Goal: Task Accomplishment & Management: Manage account settings

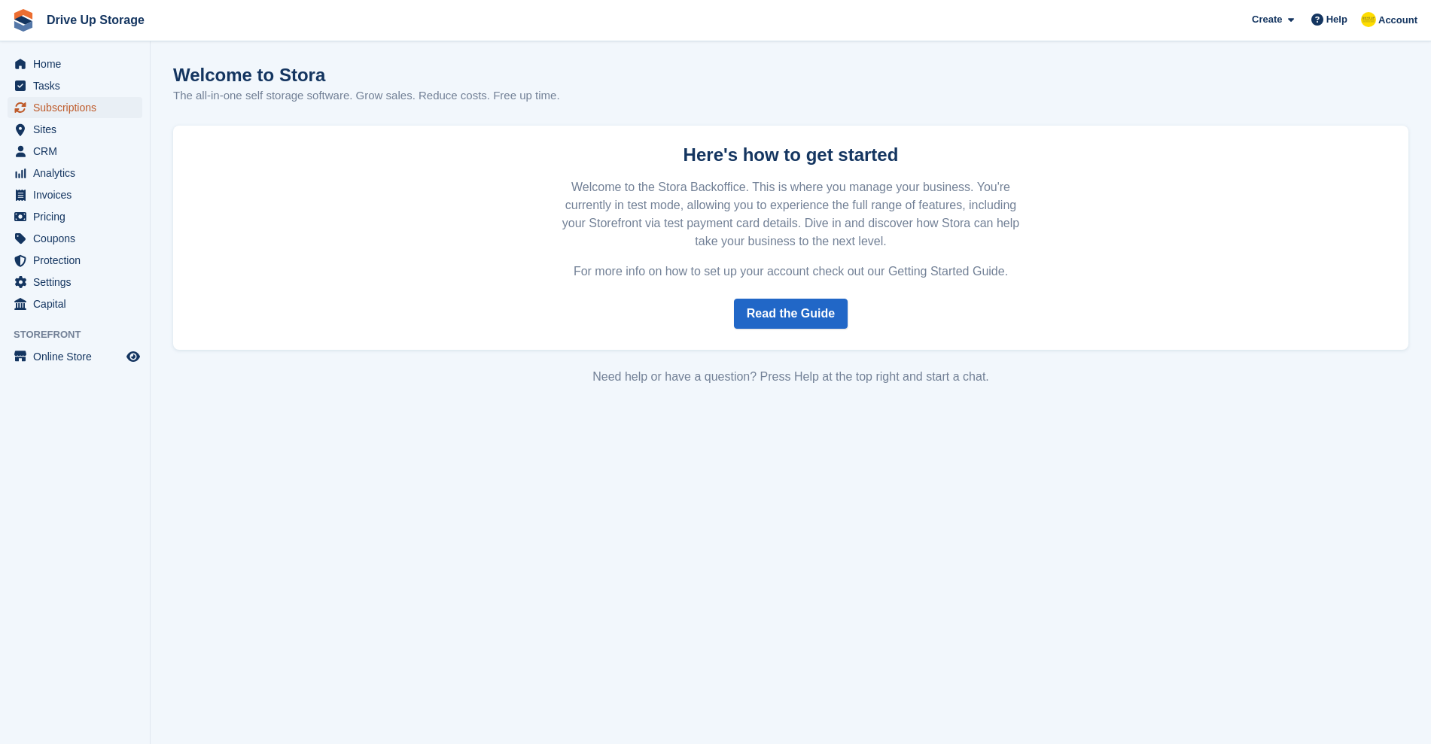
click at [103, 111] on span "Subscriptions" at bounding box center [78, 107] width 90 height 21
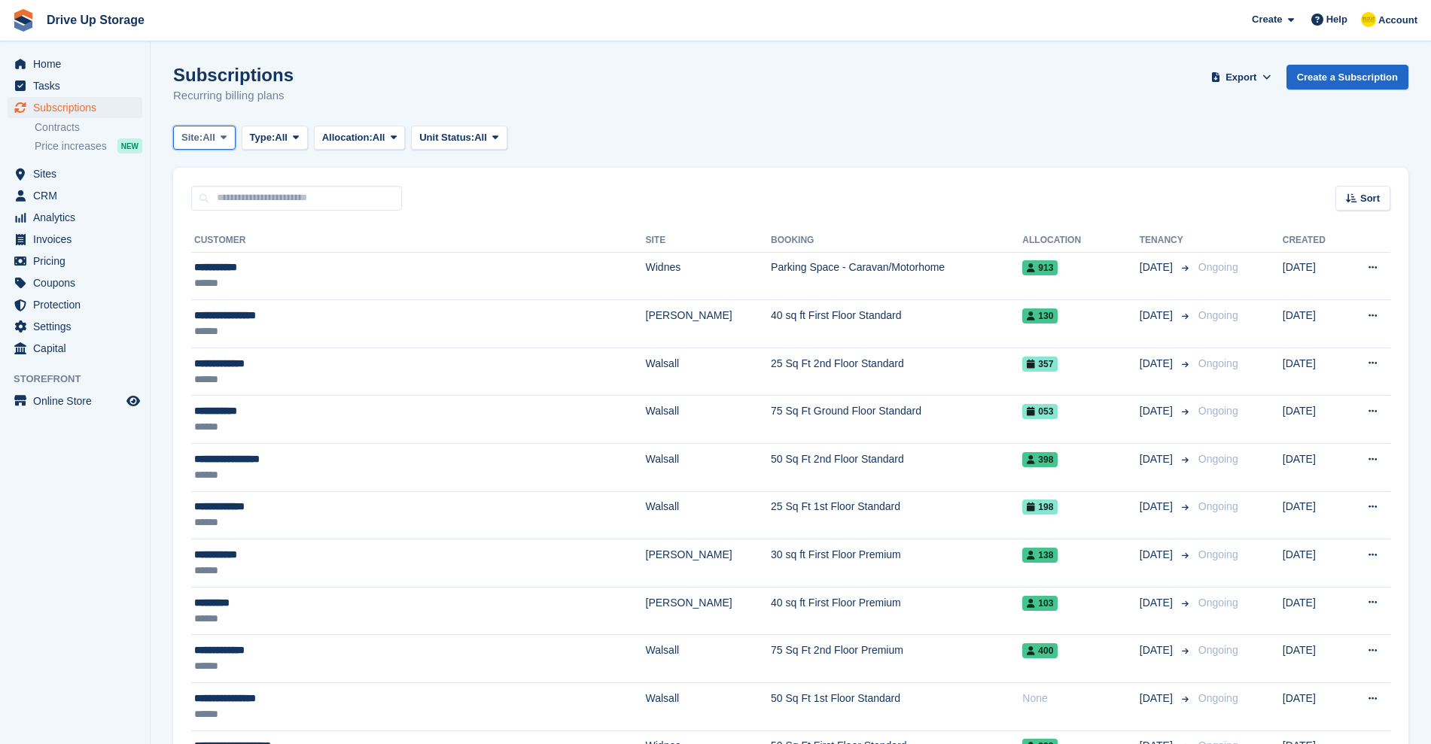
click at [224, 142] on span at bounding box center [224, 138] width 12 height 12
click at [225, 198] on link "Walsall" at bounding box center [245, 200] width 131 height 27
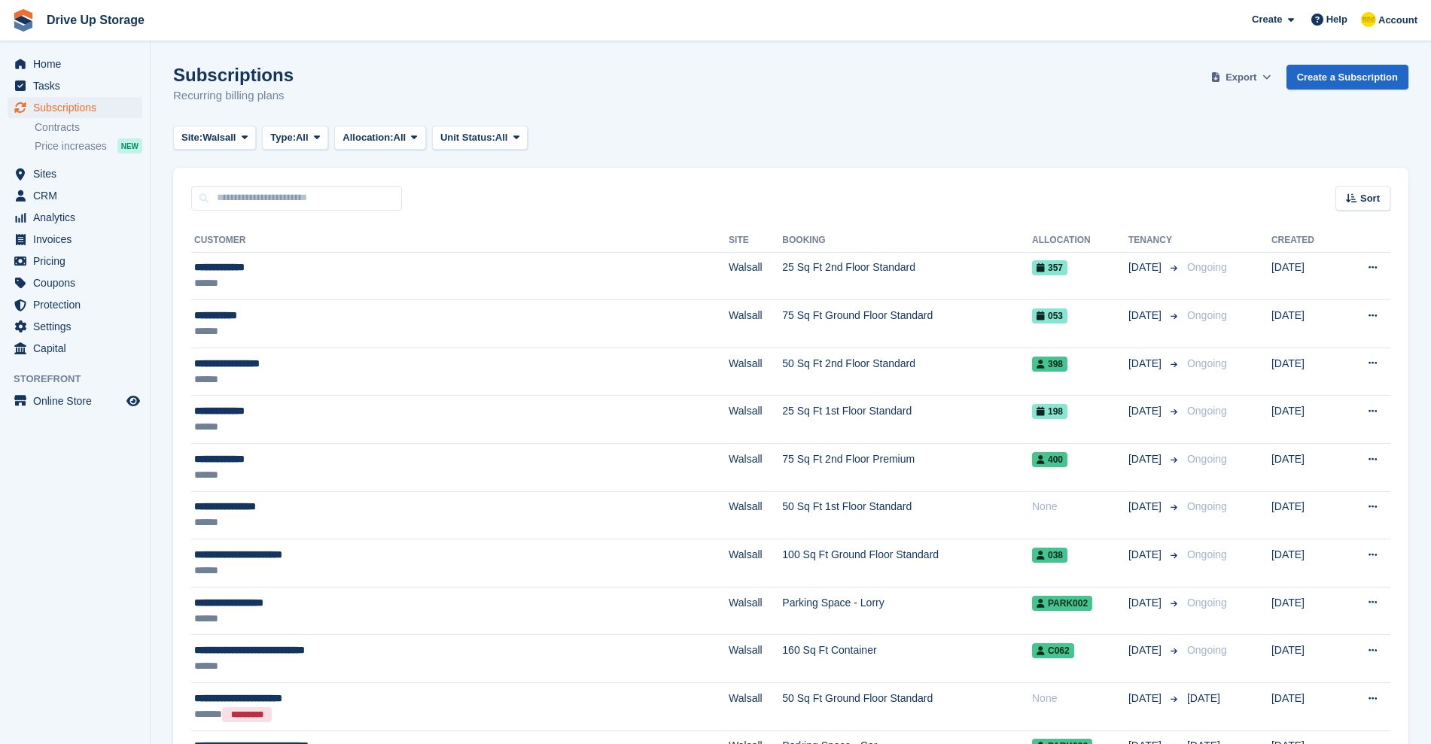
click at [1251, 79] on span "Export" at bounding box center [1240, 77] width 31 height 15
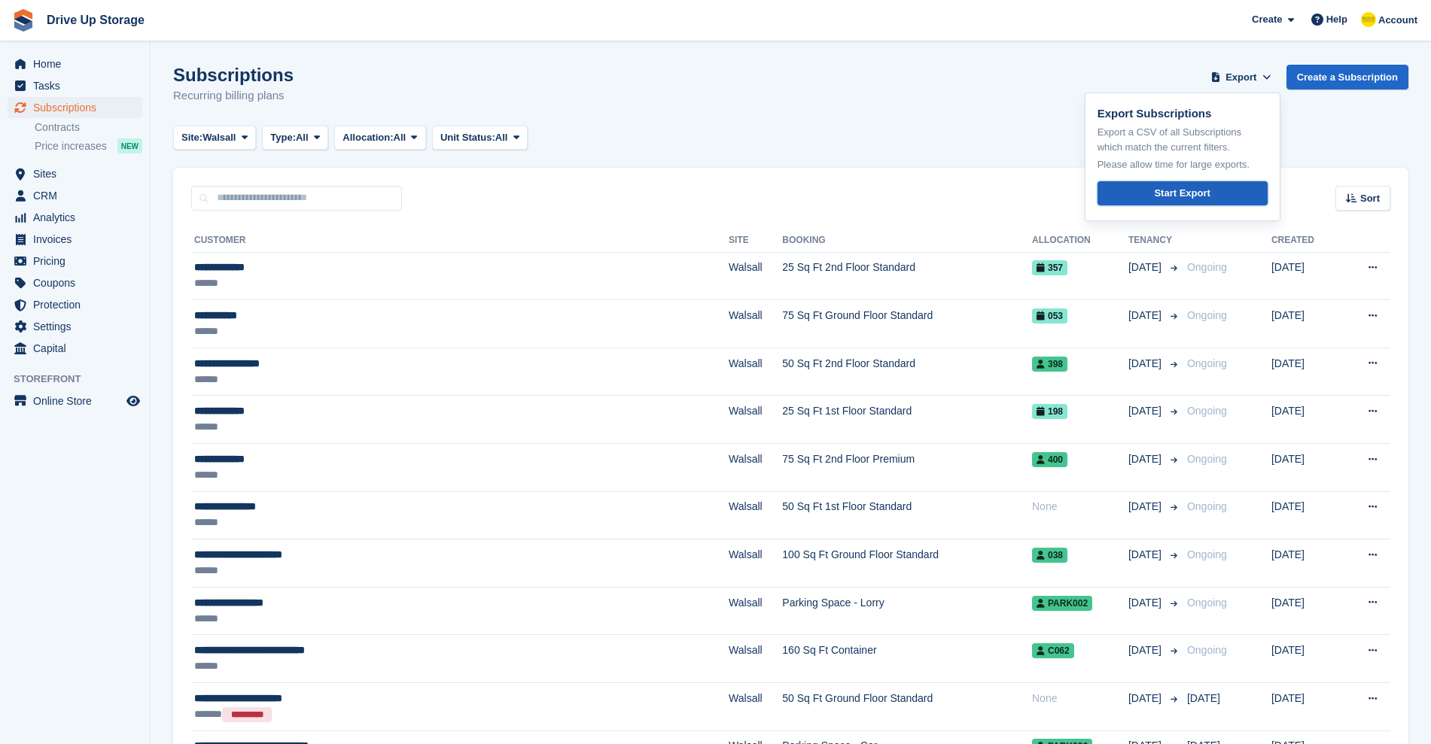
click at [1202, 191] on div "Start Export" at bounding box center [1182, 193] width 56 height 15
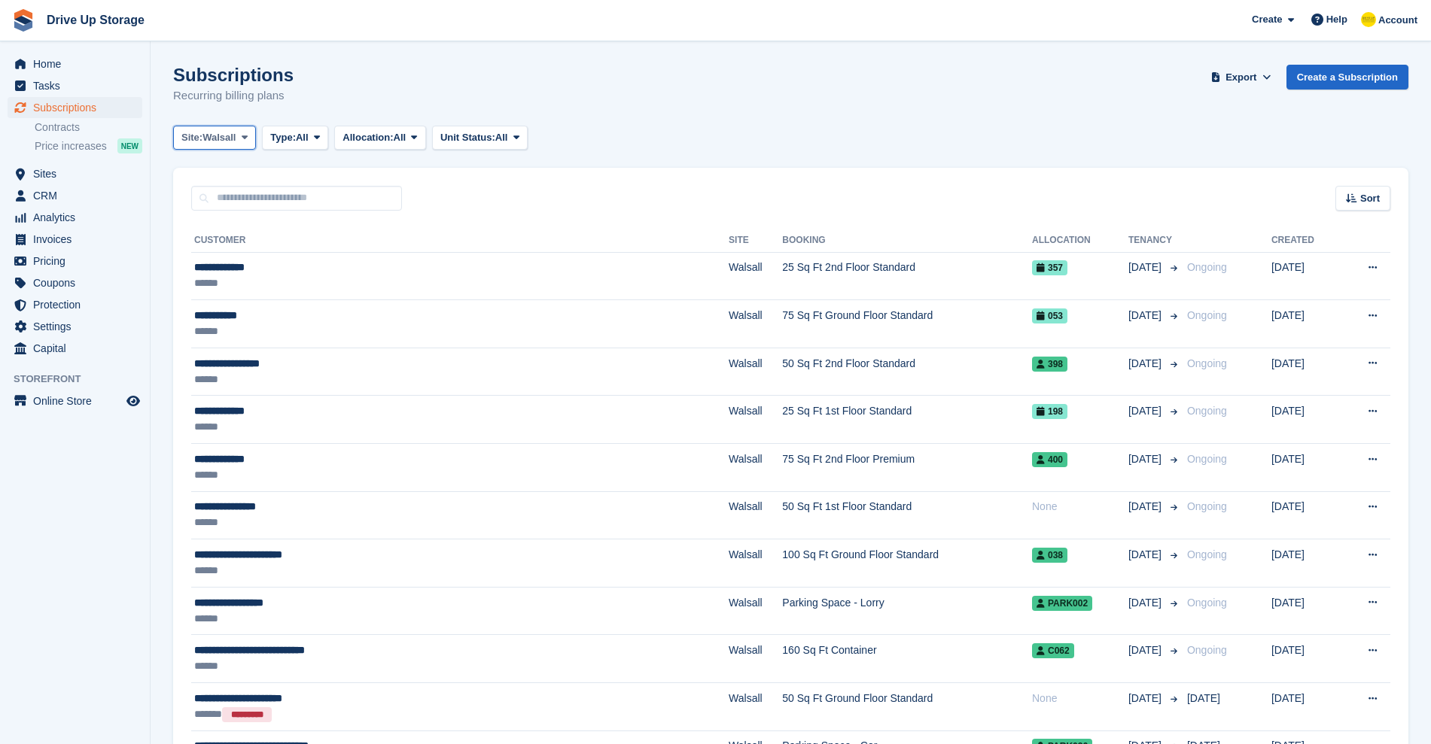
click at [242, 141] on icon at bounding box center [245, 137] width 6 height 10
click at [224, 229] on link "Widnes" at bounding box center [245, 227] width 131 height 27
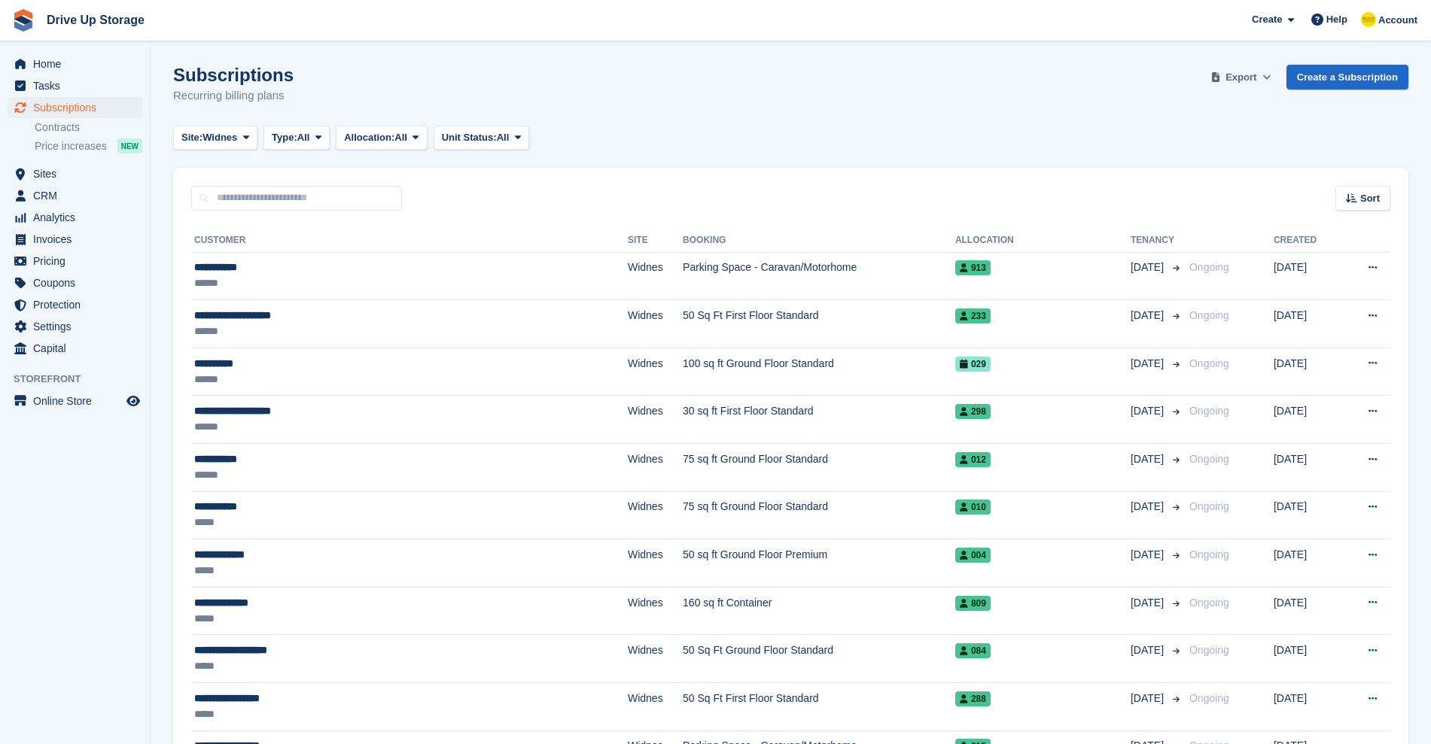
click at [1239, 83] on span "Export" at bounding box center [1240, 77] width 31 height 15
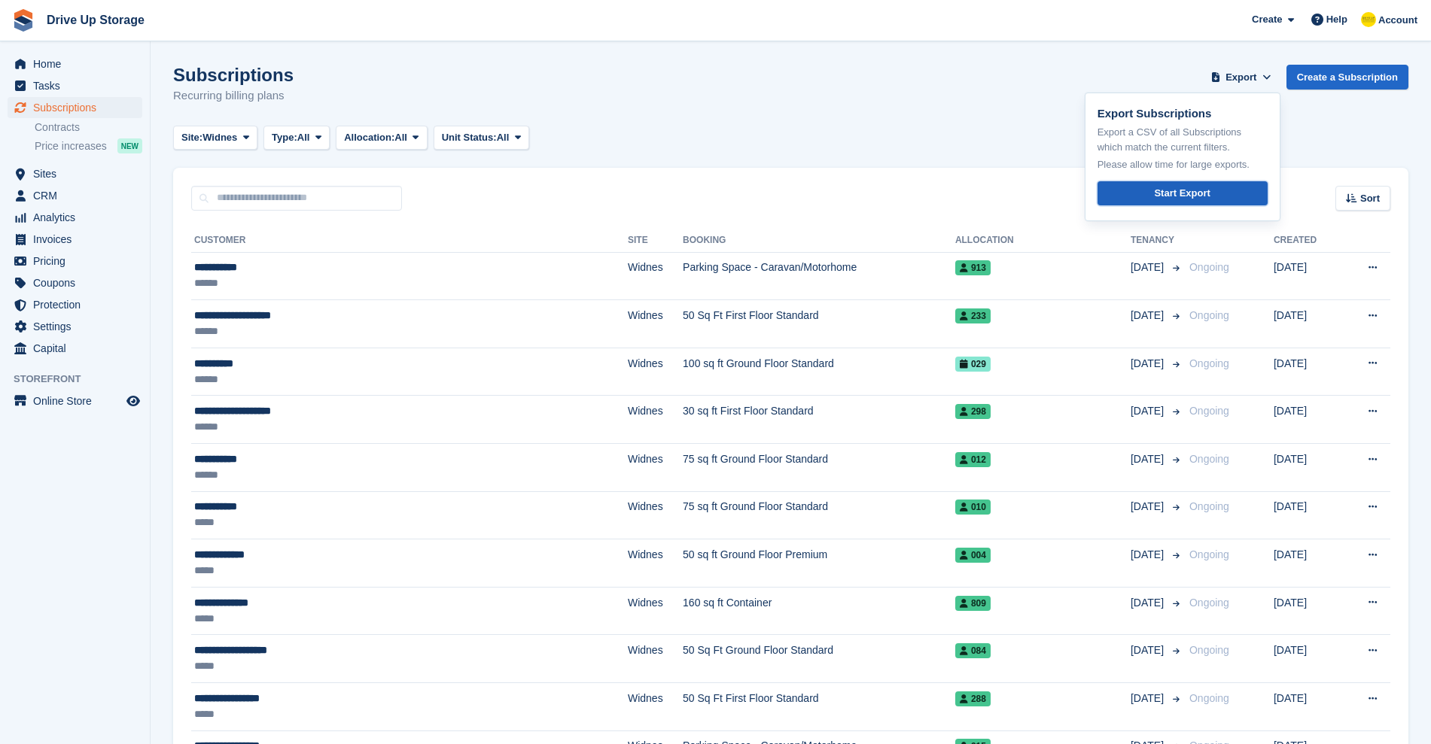
click at [1217, 201] on link "Start Export" at bounding box center [1182, 193] width 170 height 25
click at [248, 141] on icon at bounding box center [246, 137] width 6 height 10
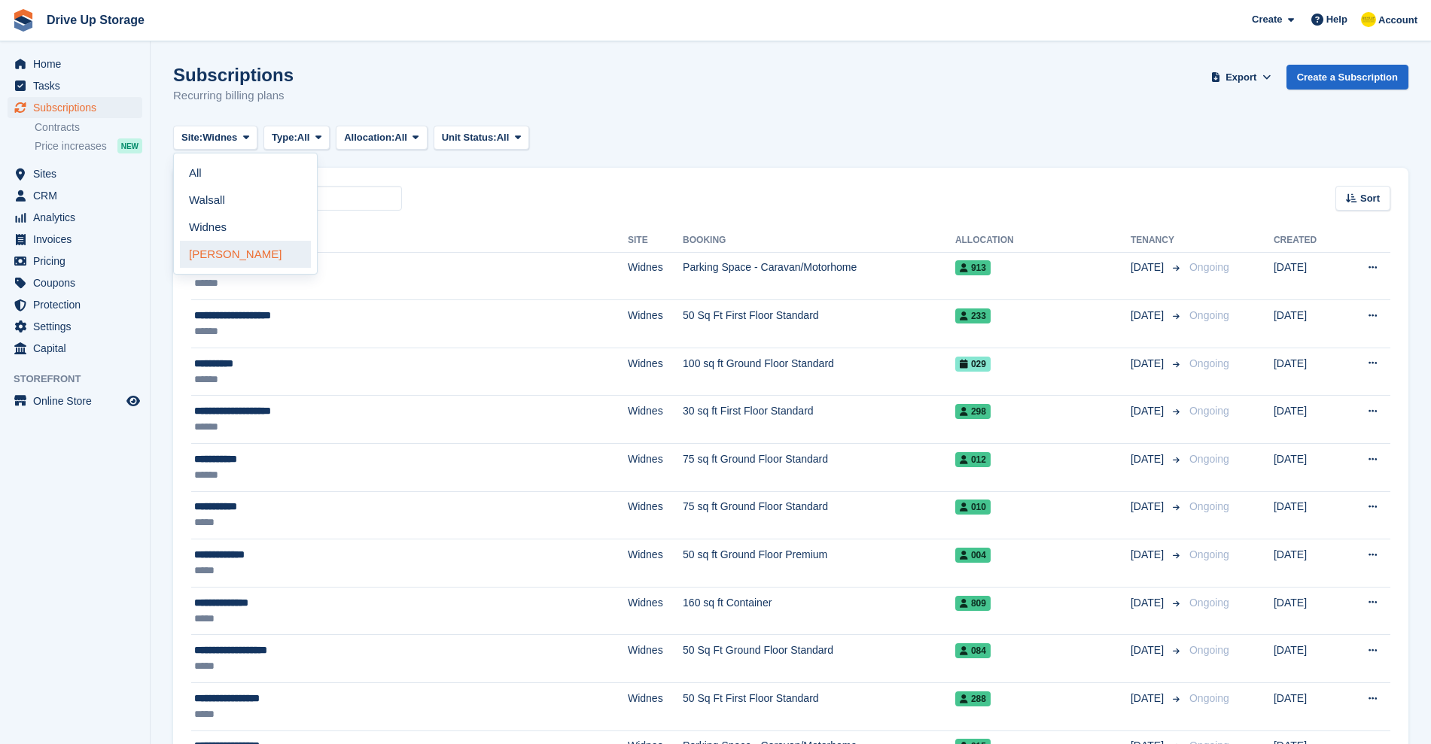
click at [193, 261] on link "[PERSON_NAME]" at bounding box center [245, 254] width 131 height 27
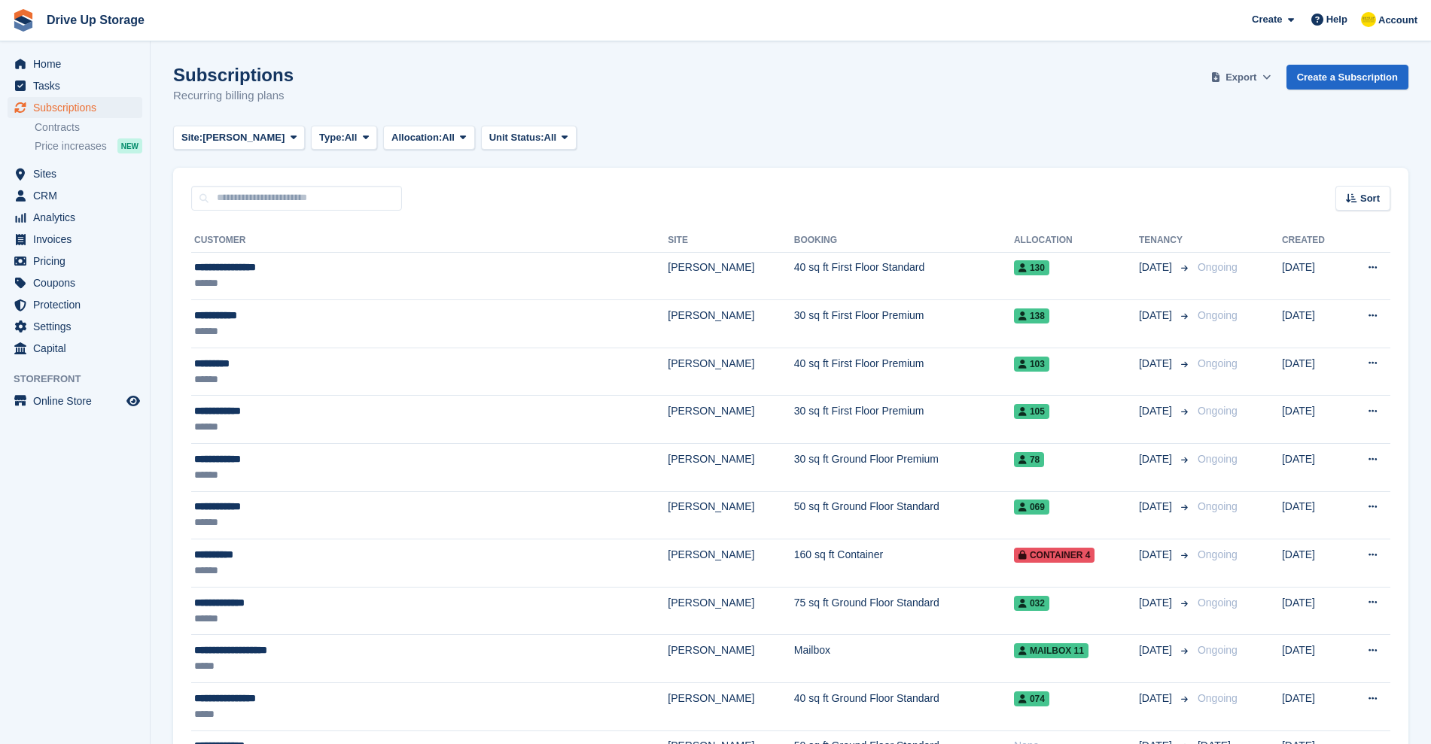
click at [1241, 80] on span "Export" at bounding box center [1240, 77] width 31 height 15
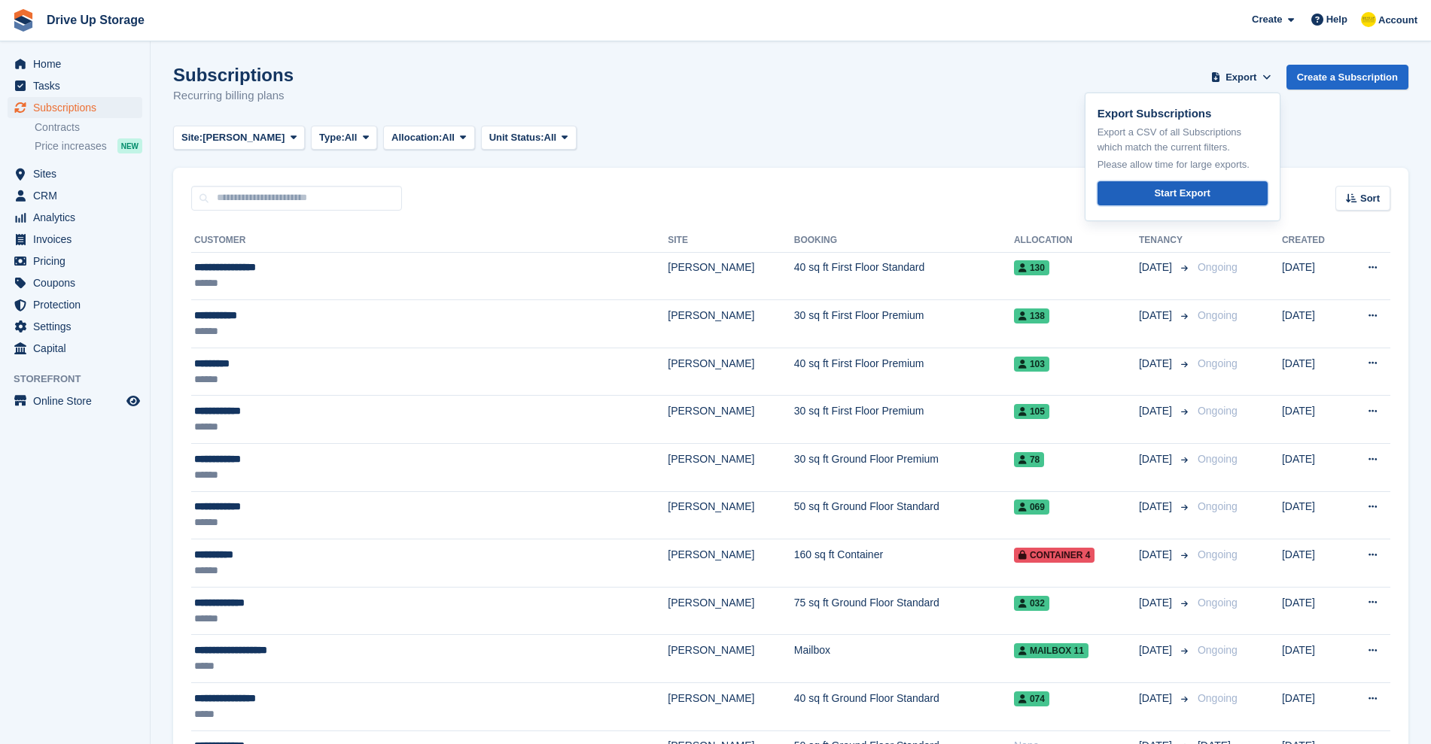
click at [1193, 196] on div "Start Export" at bounding box center [1182, 193] width 56 height 15
